Goal: Book appointment/travel/reservation

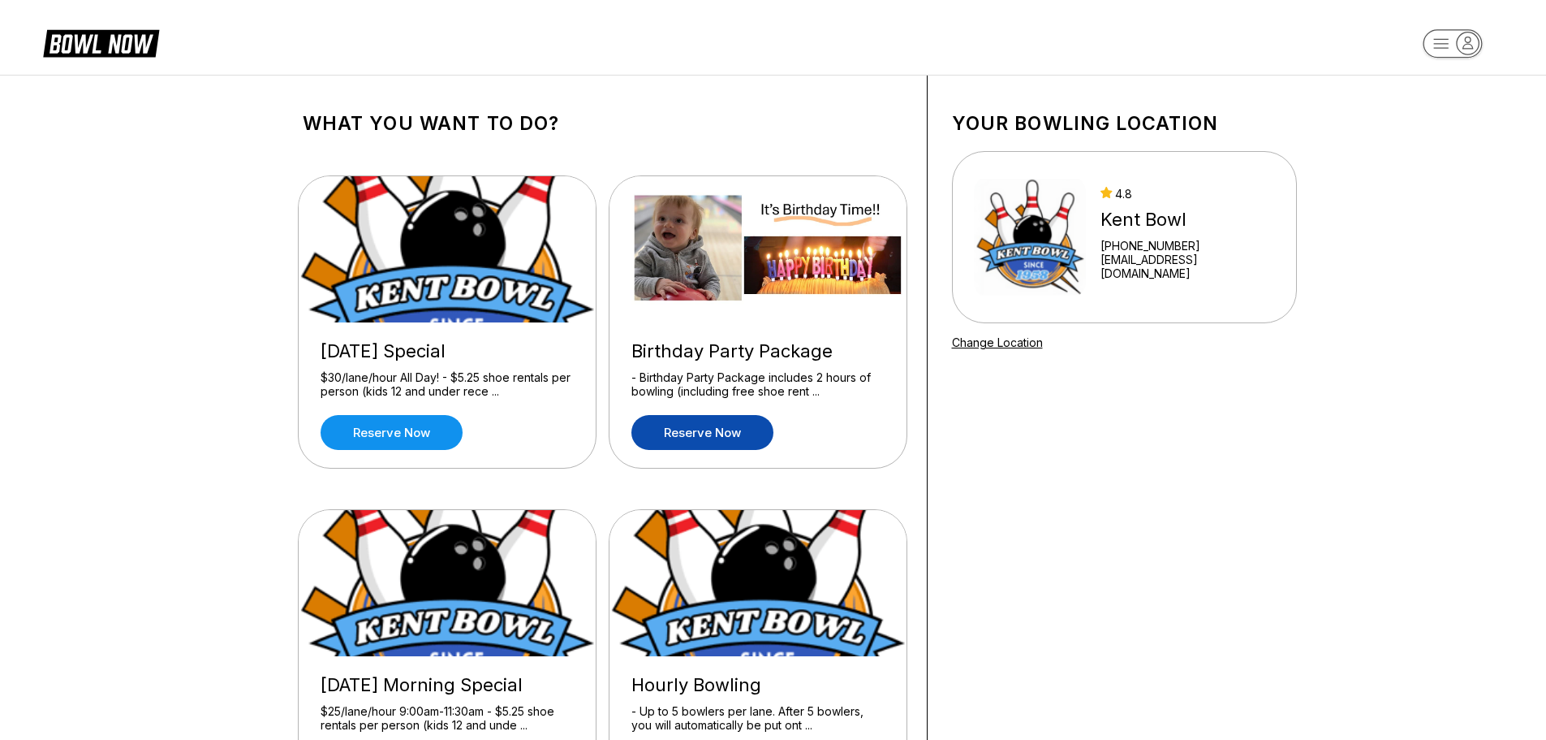
click at [701, 422] on link "Reserve now" at bounding box center [703, 432] width 142 height 35
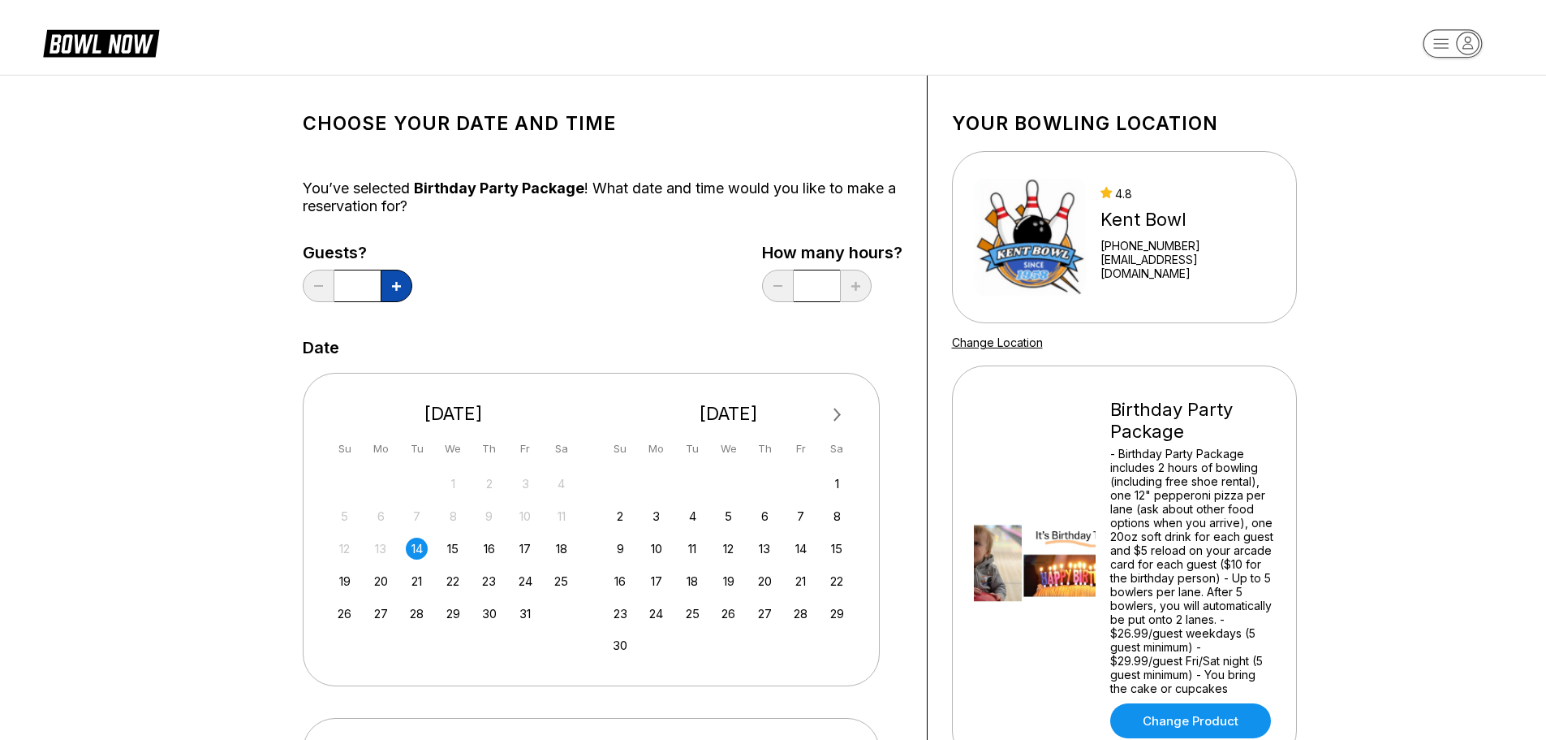
click at [387, 292] on button at bounding box center [397, 286] width 32 height 32
click at [394, 291] on button at bounding box center [397, 286] width 32 height 32
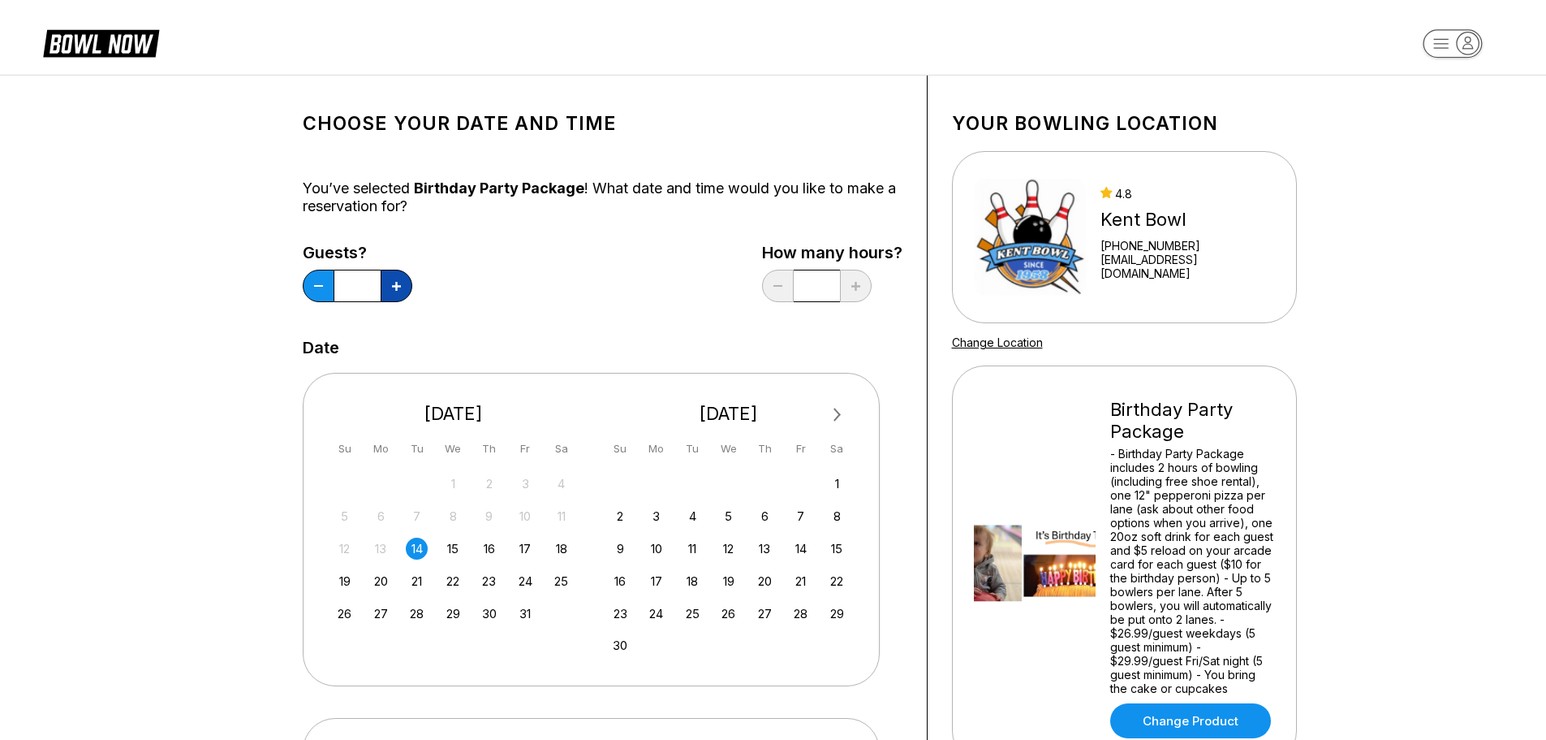
click at [394, 291] on button at bounding box center [397, 286] width 32 height 32
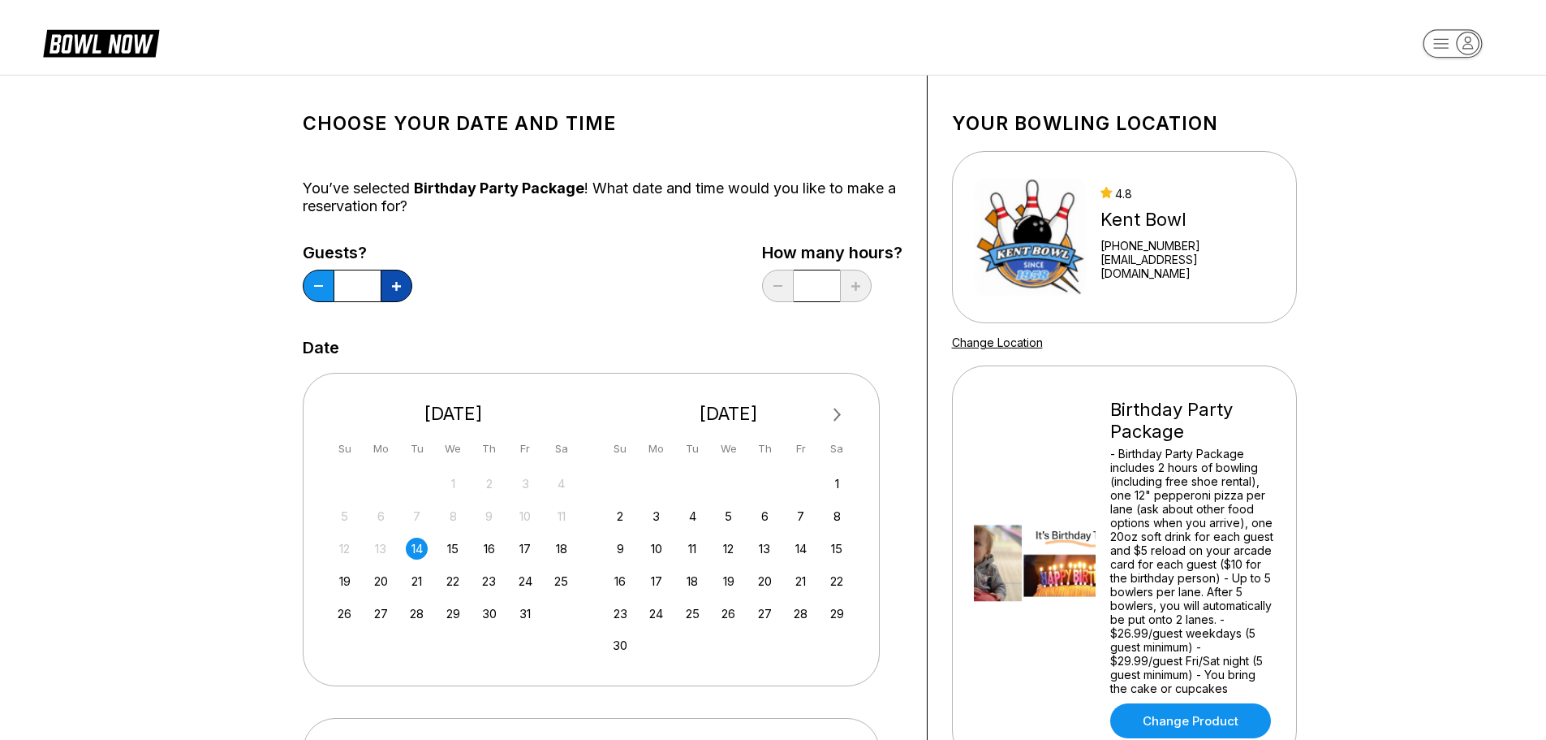
click at [394, 291] on button at bounding box center [397, 286] width 32 height 32
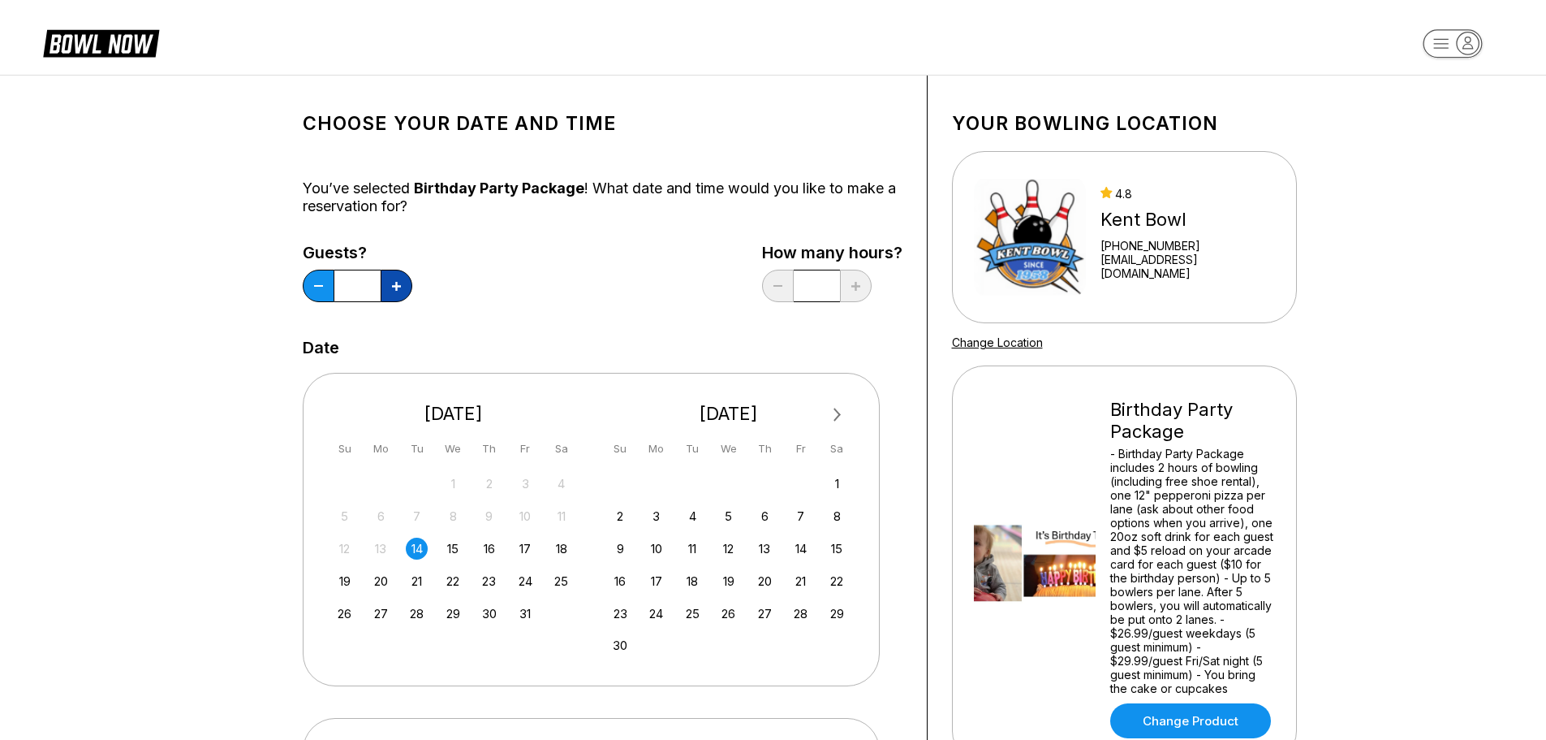
click at [394, 291] on button at bounding box center [397, 286] width 32 height 32
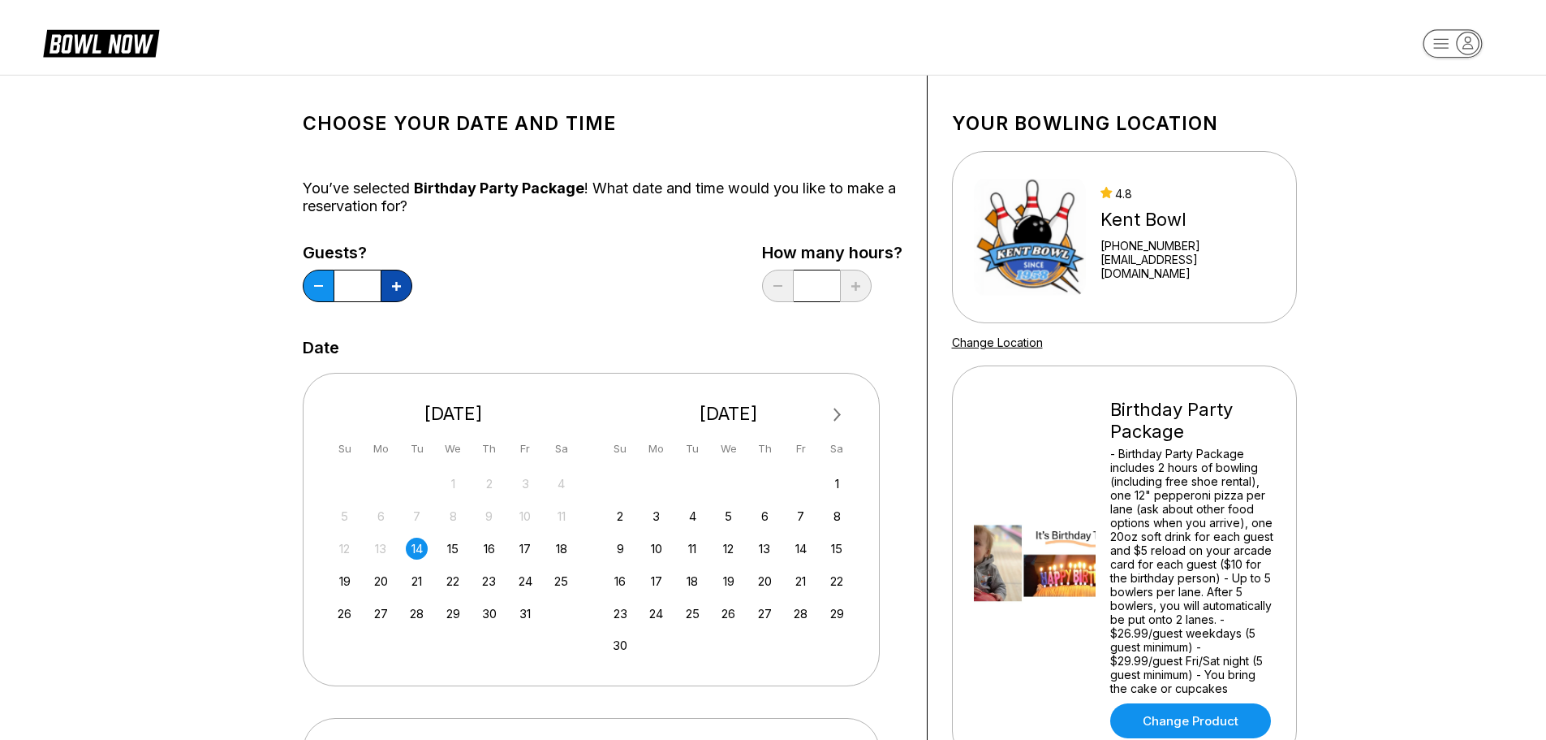
click at [394, 291] on button at bounding box center [397, 286] width 32 height 32
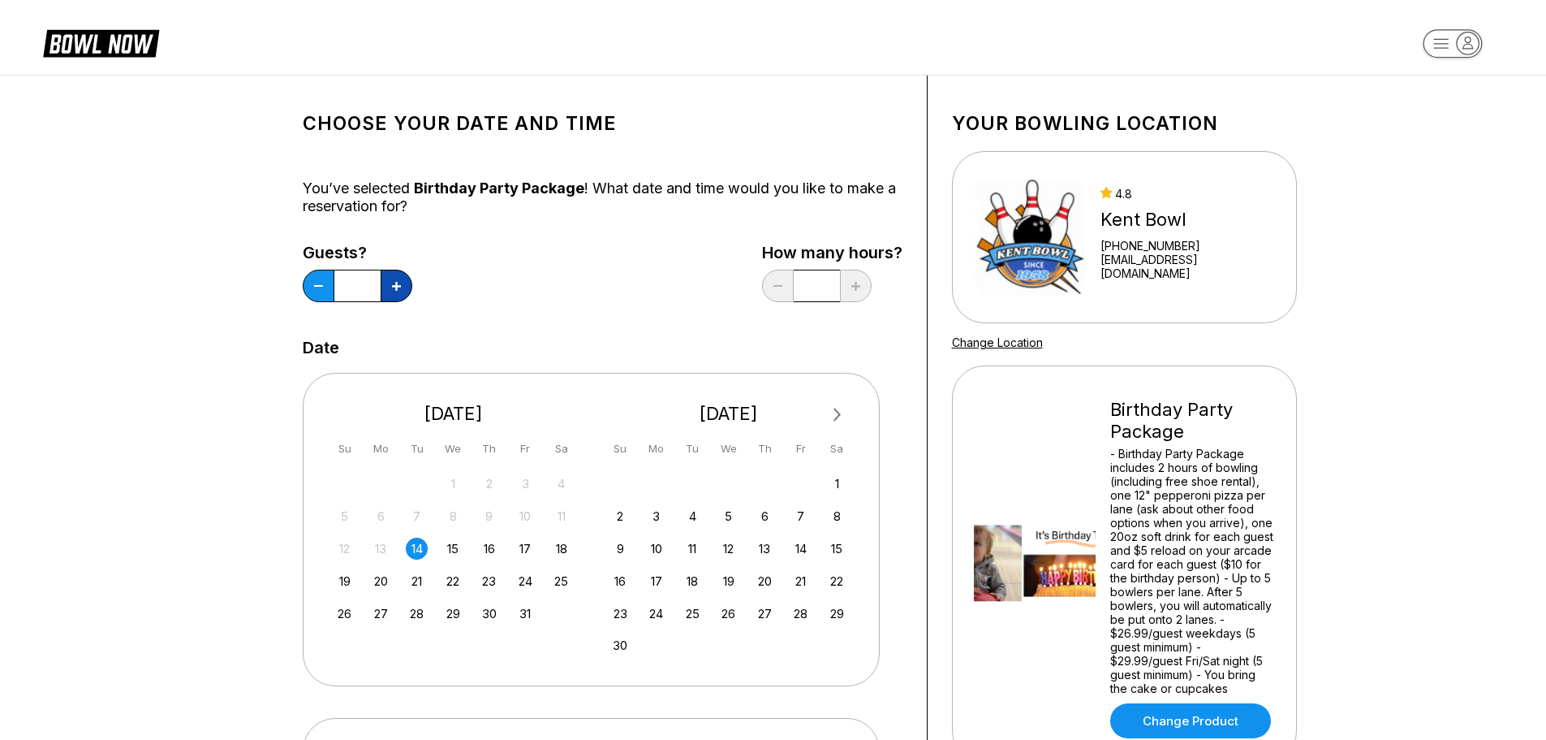
type input "**"
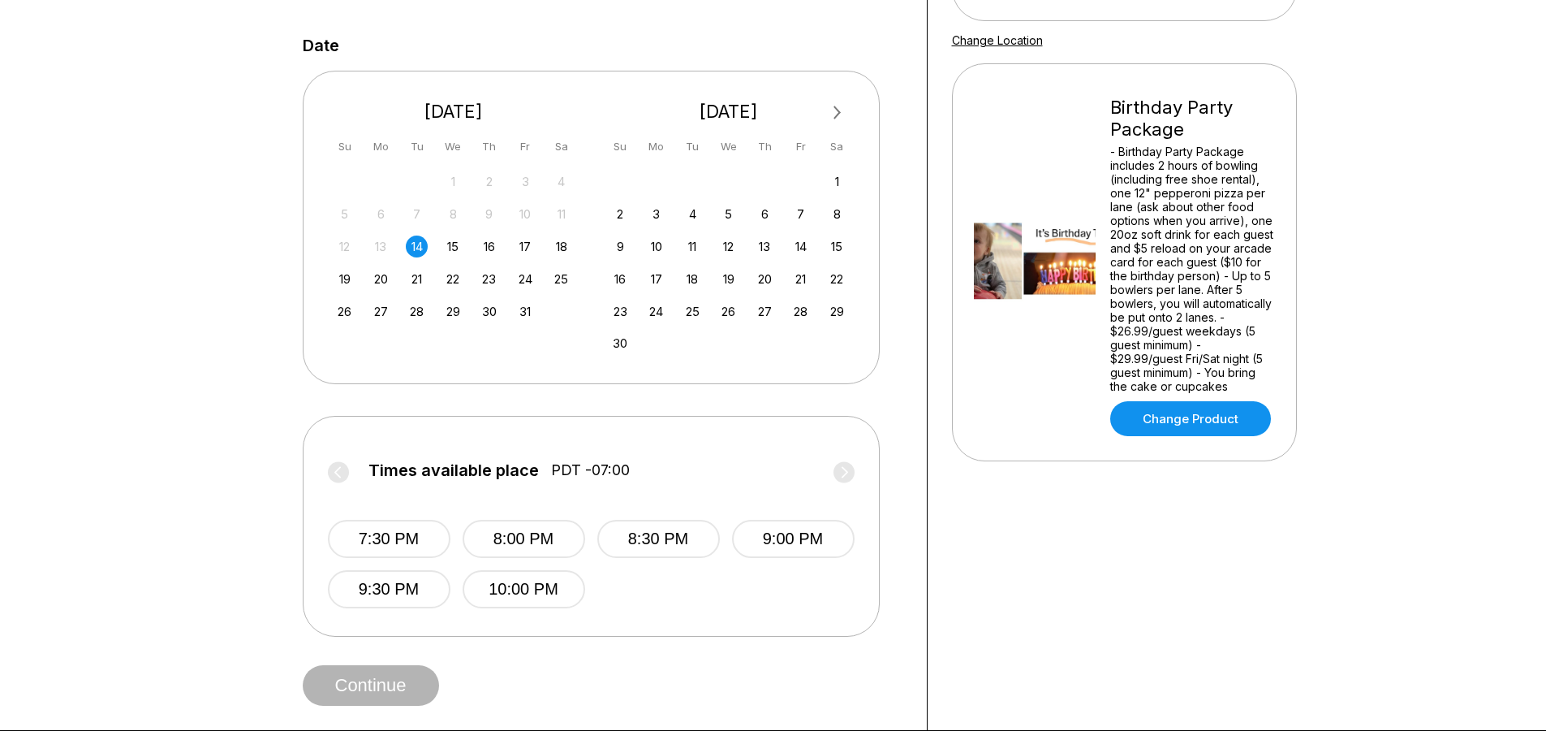
scroll to position [406, 0]
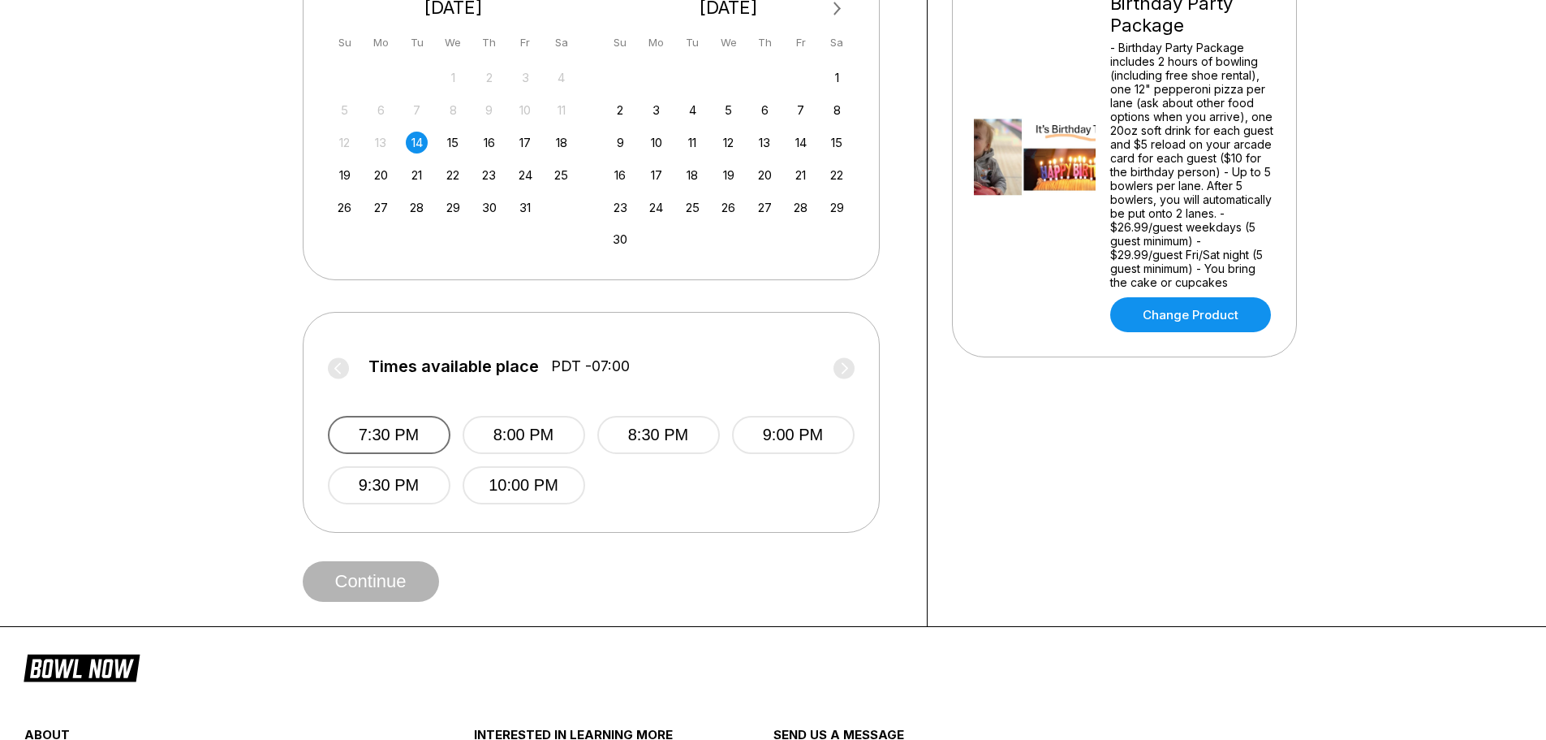
click at [388, 440] on button "7:30 PM" at bounding box center [389, 435] width 123 height 38
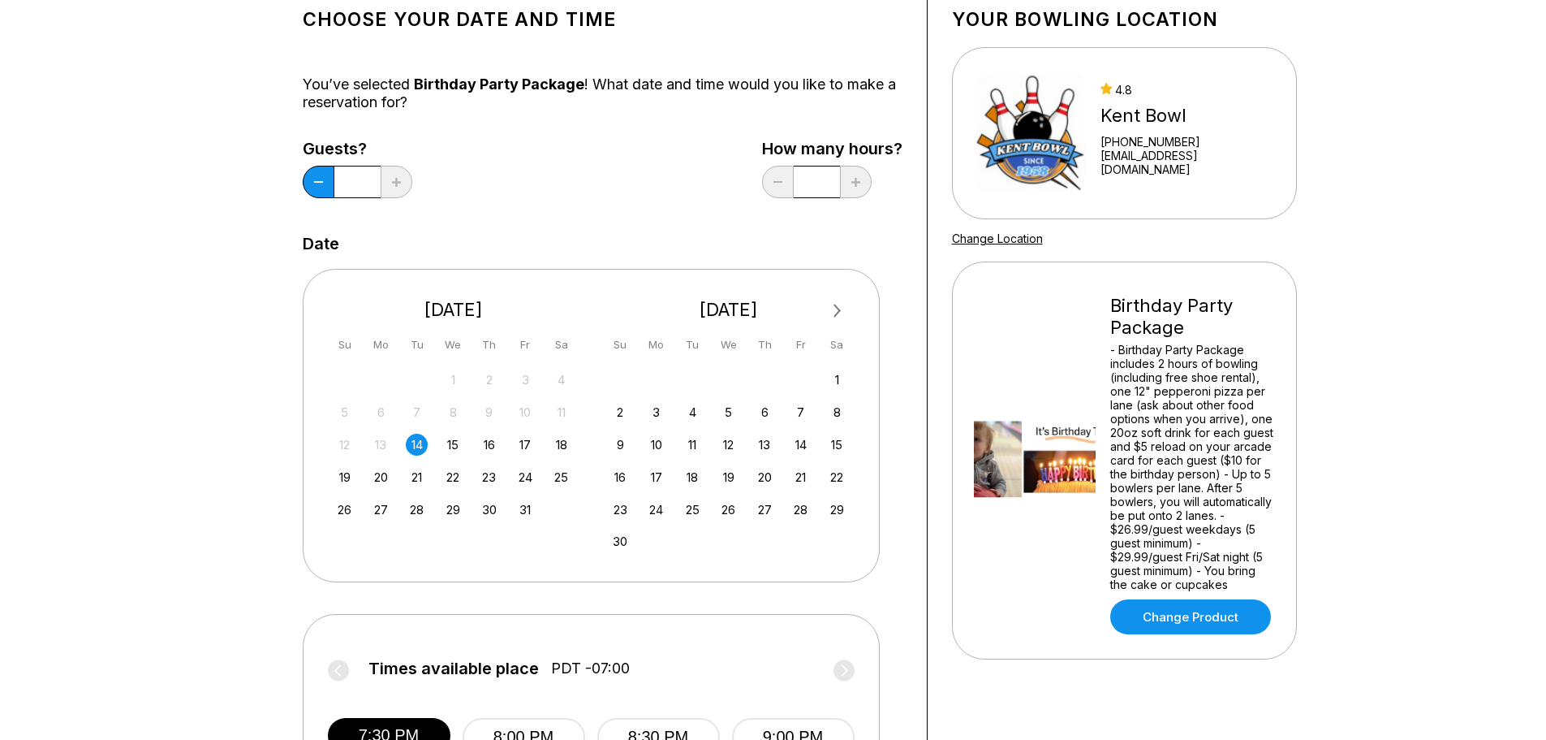
scroll to position [0, 0]
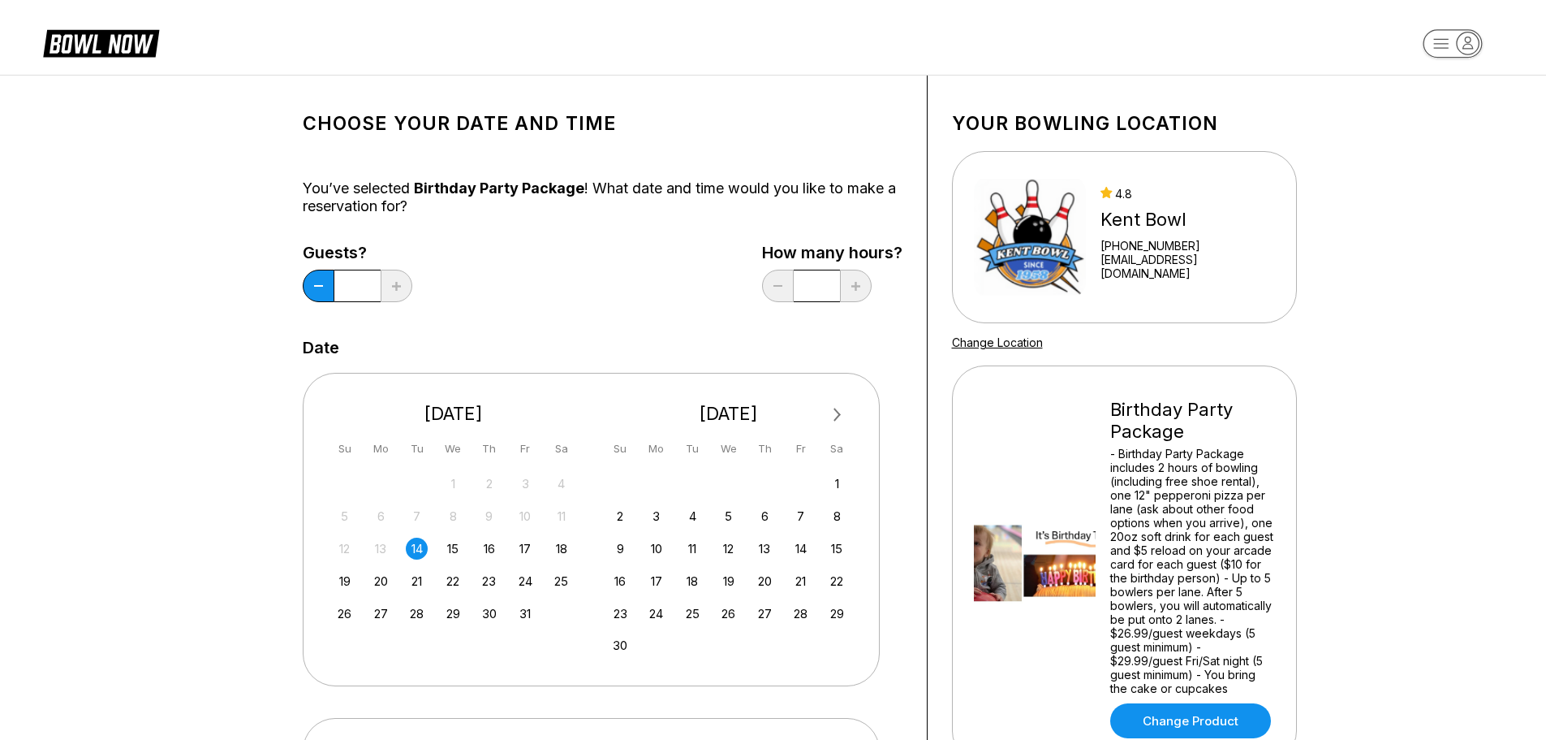
click at [132, 54] on icon at bounding box center [101, 42] width 116 height 31
